Goal: Transaction & Acquisition: Purchase product/service

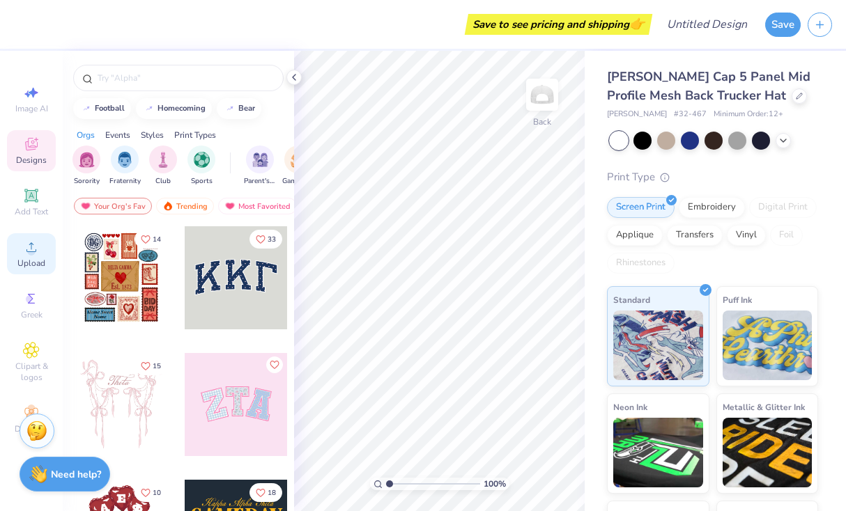
click at [26, 256] on div "Upload" at bounding box center [31, 253] width 49 height 41
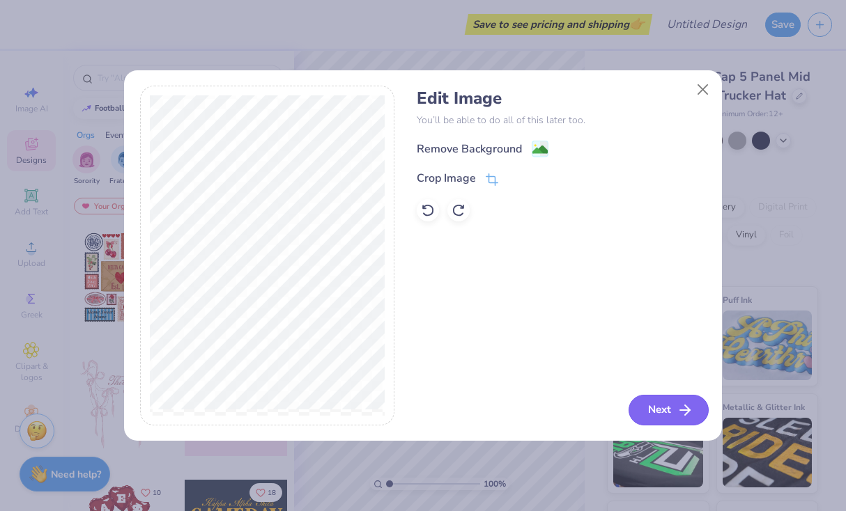
click at [664, 415] on button "Next" at bounding box center [668, 410] width 80 height 31
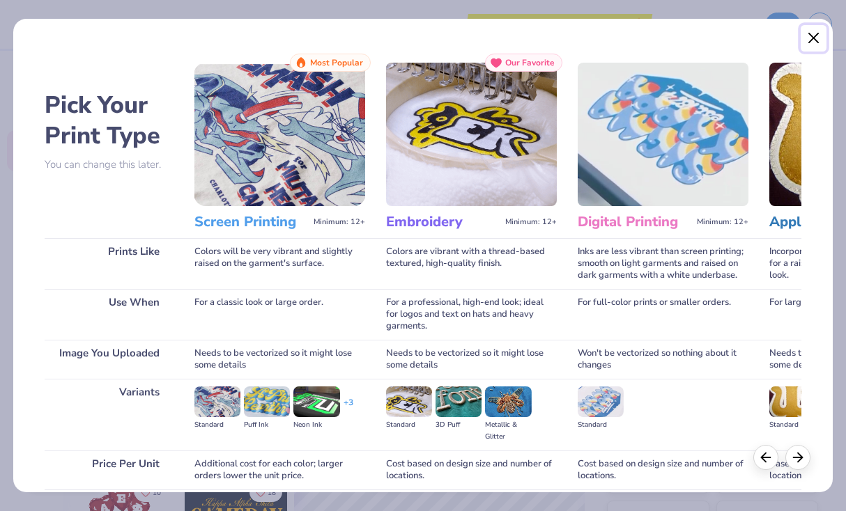
click at [812, 38] on button "Close" at bounding box center [813, 38] width 26 height 26
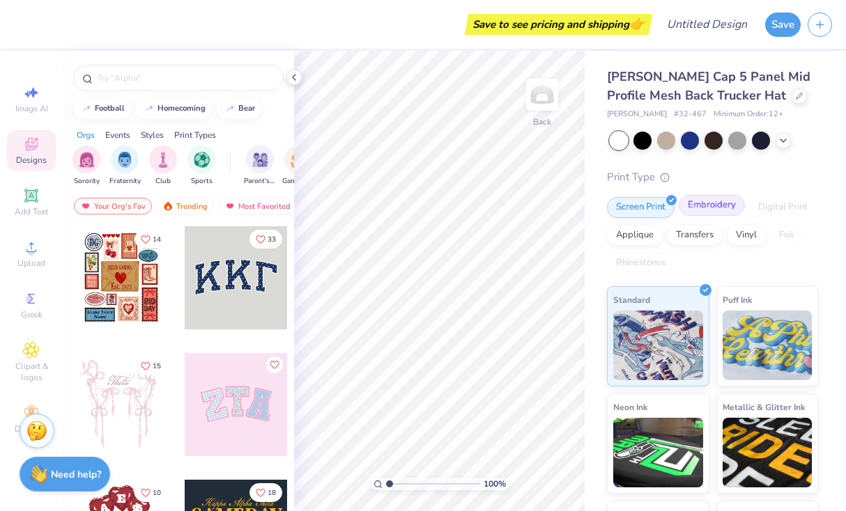
click at [700, 208] on div "Embroidery" at bounding box center [711, 205] width 66 height 21
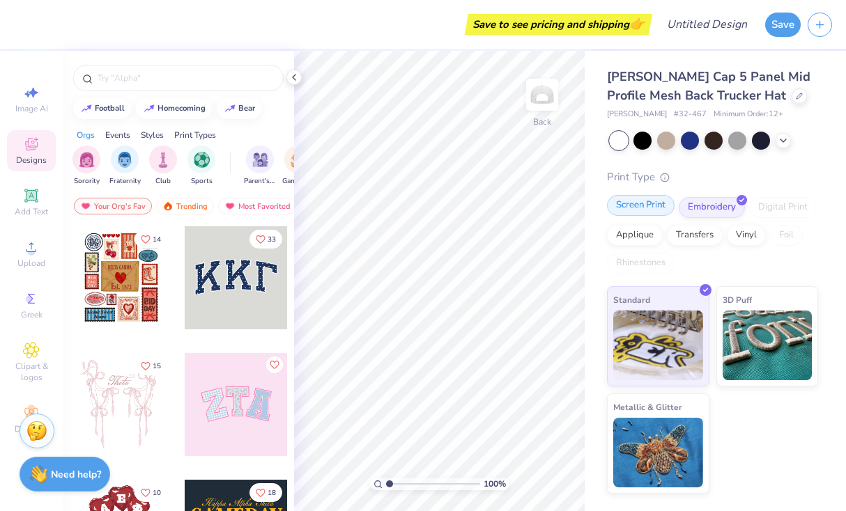
click at [644, 205] on div "Screen Print" at bounding box center [641, 205] width 68 height 21
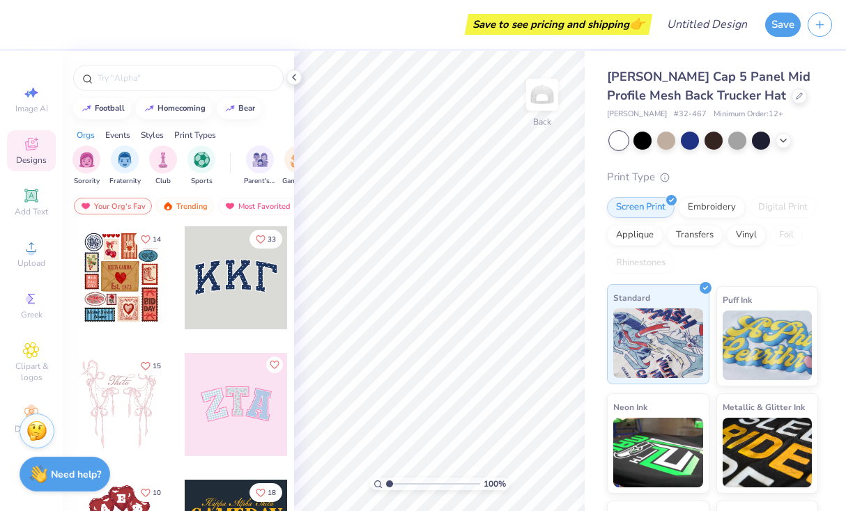
scroll to position [90, 0]
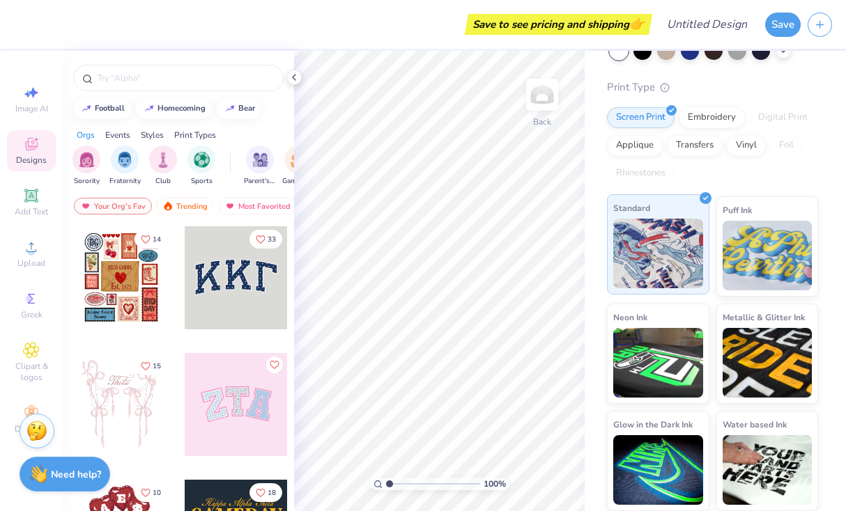
click at [675, 274] on img at bounding box center [658, 254] width 90 height 70
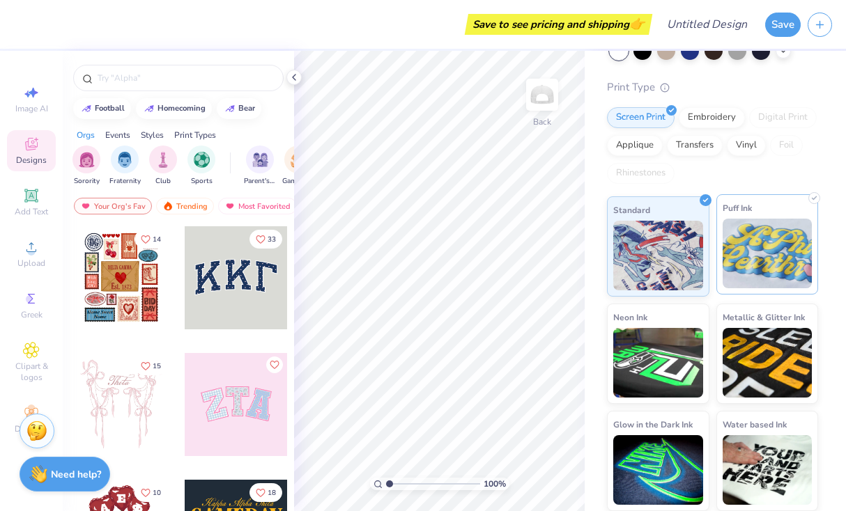
click at [756, 256] on img at bounding box center [767, 254] width 90 height 70
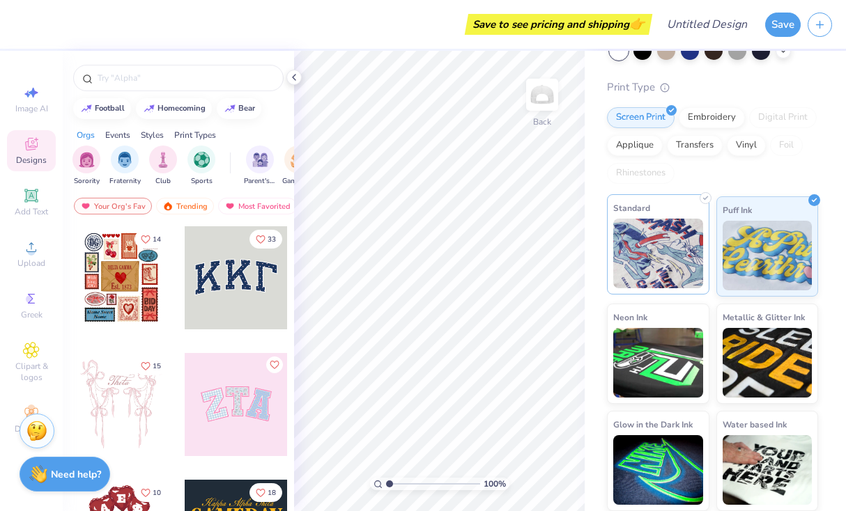
click at [693, 249] on img at bounding box center [658, 254] width 90 height 70
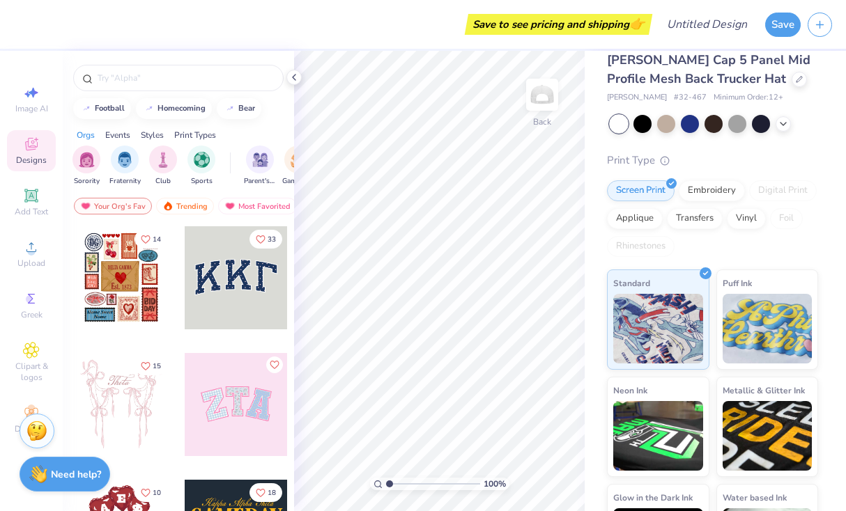
scroll to position [13, 0]
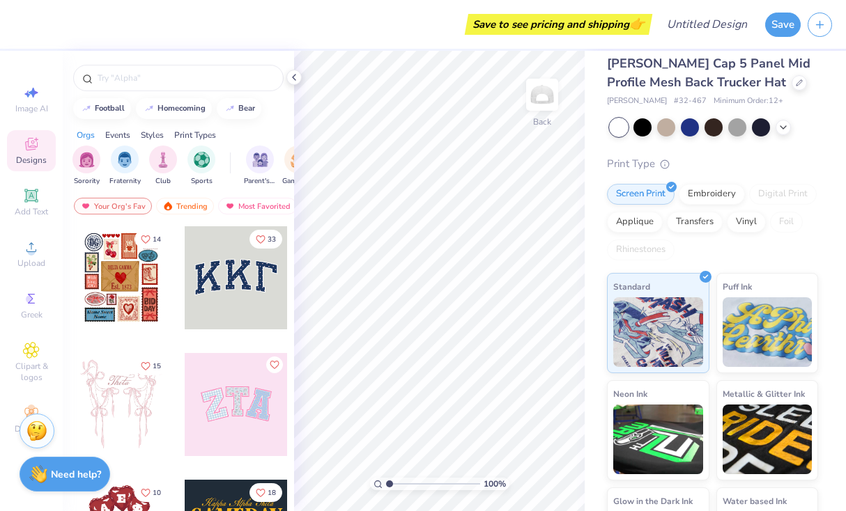
click at [28, 151] on icon at bounding box center [31, 144] width 17 height 17
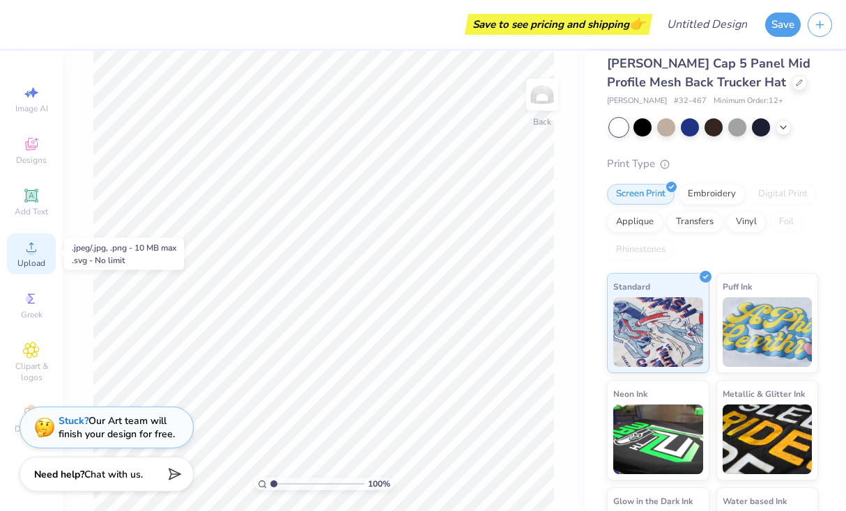
click at [38, 254] on icon at bounding box center [31, 247] width 17 height 17
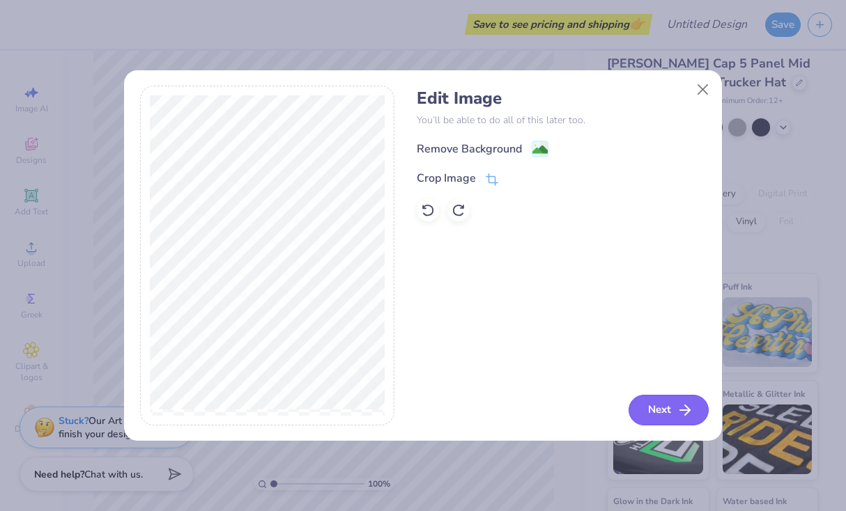
click at [662, 422] on button "Next" at bounding box center [668, 410] width 80 height 31
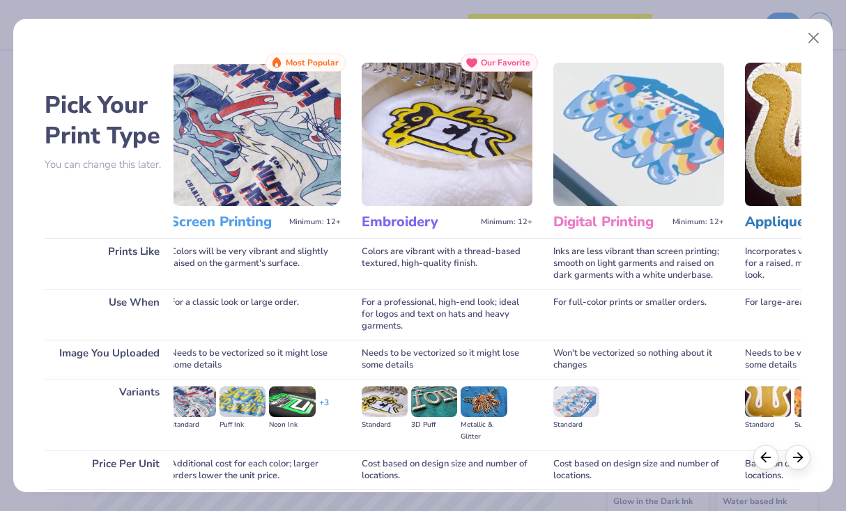
scroll to position [0, 30]
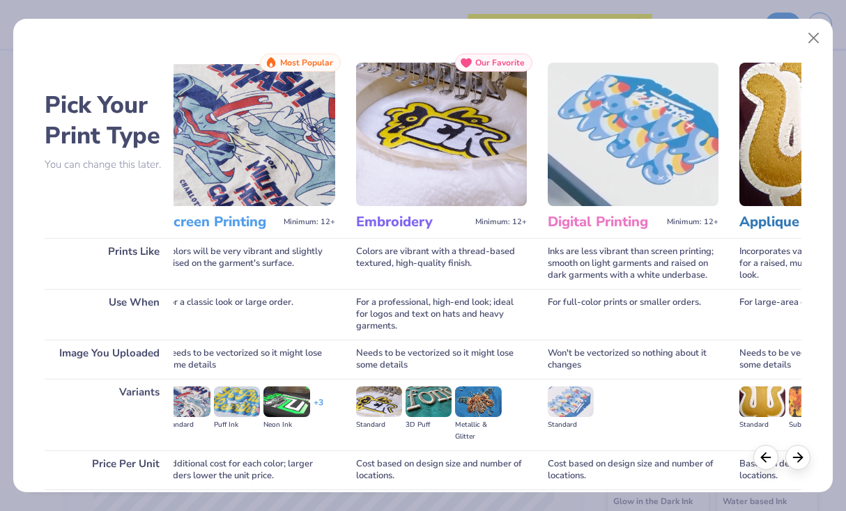
click at [262, 176] on img at bounding box center [249, 134] width 171 height 143
click at [803, 460] on icon at bounding box center [797, 455] width 15 height 15
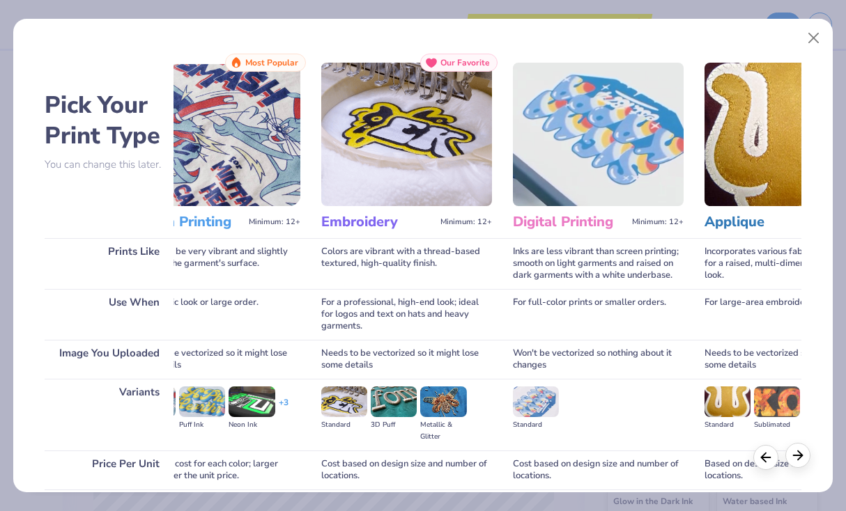
click at [803, 460] on icon at bounding box center [797, 455] width 15 height 15
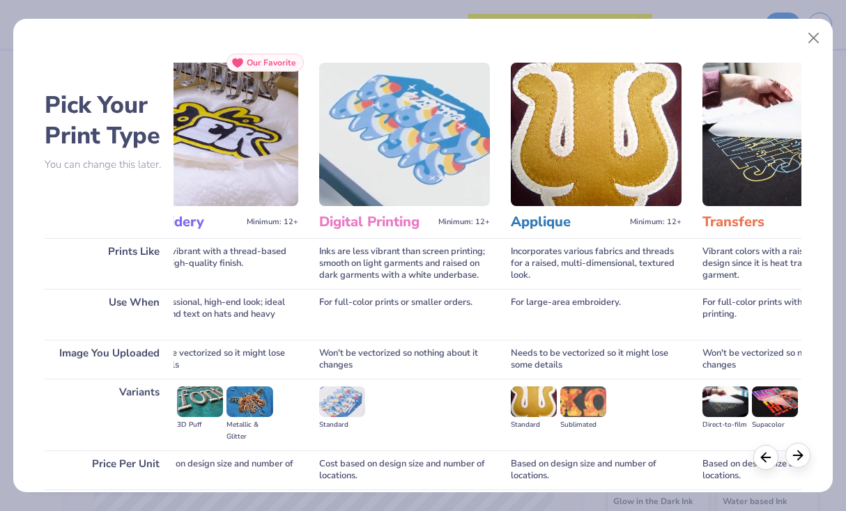
click at [803, 460] on icon at bounding box center [797, 455] width 15 height 15
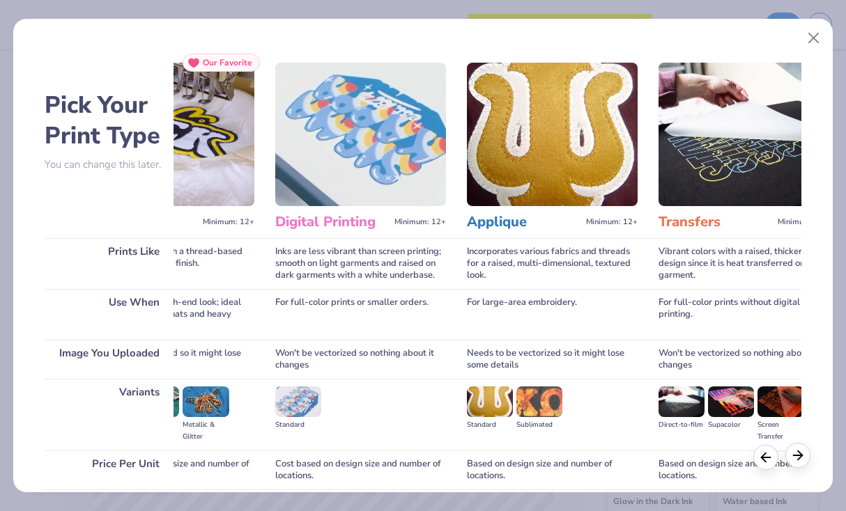
click at [803, 460] on icon at bounding box center [797, 455] width 15 height 15
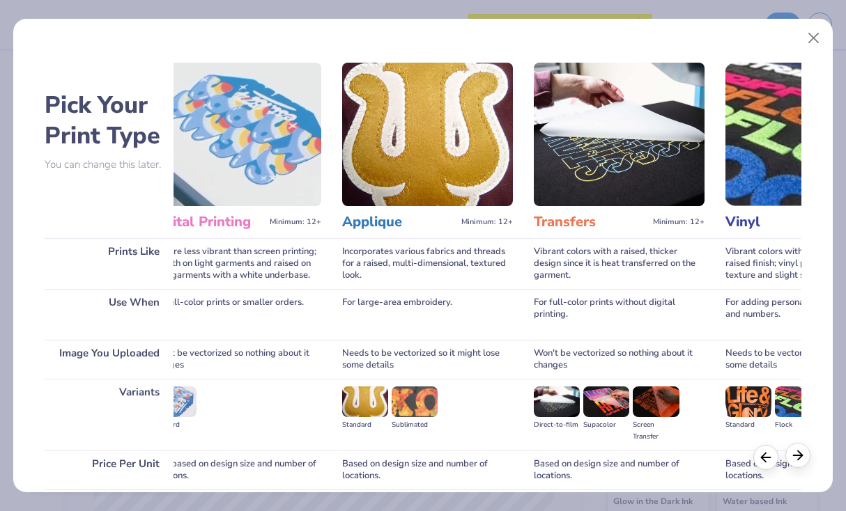
click at [803, 460] on icon at bounding box center [797, 455] width 15 height 15
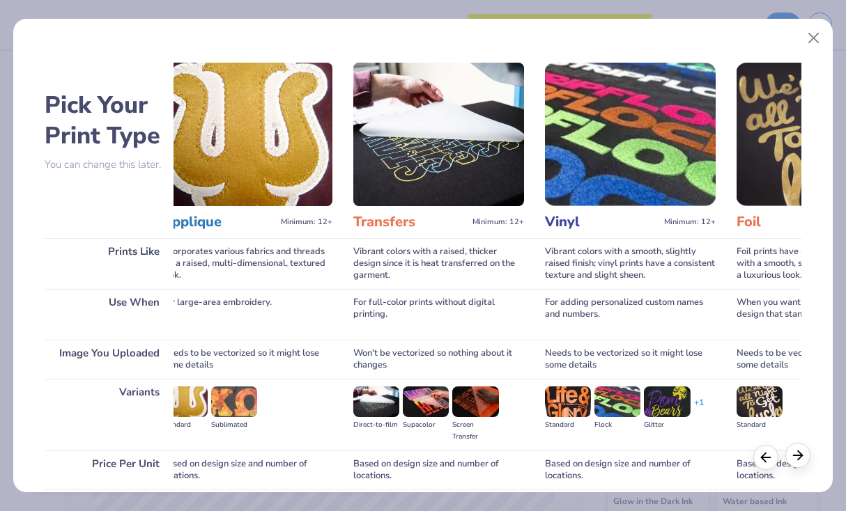
click at [803, 460] on icon at bounding box center [797, 455] width 15 height 15
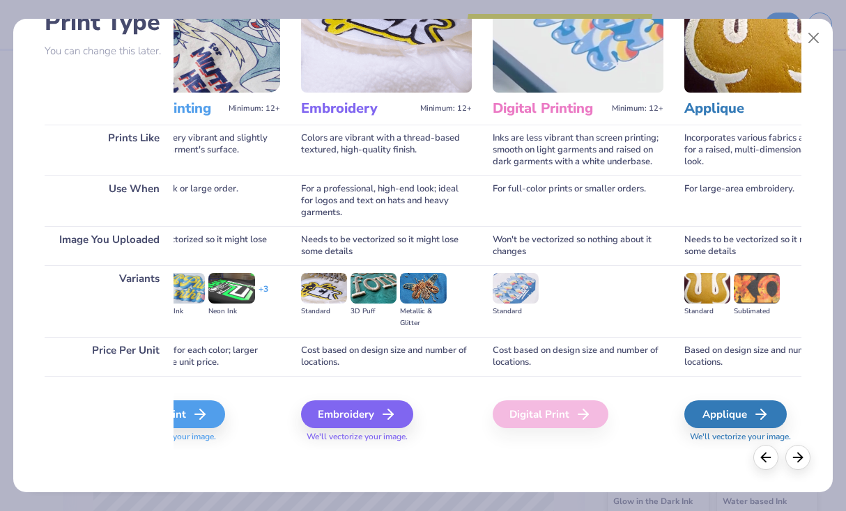
scroll to position [0, 0]
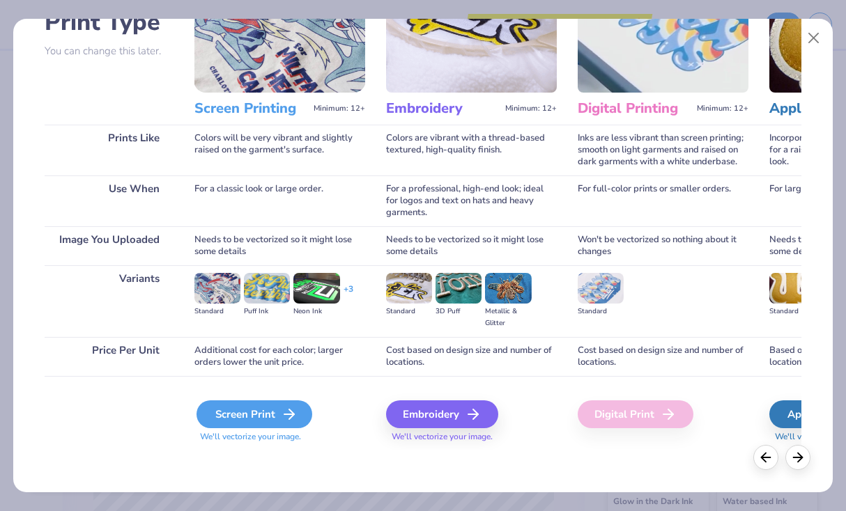
click at [256, 409] on div "Screen Print" at bounding box center [254, 414] width 116 height 28
